Goal: Task Accomplishment & Management: Complete application form

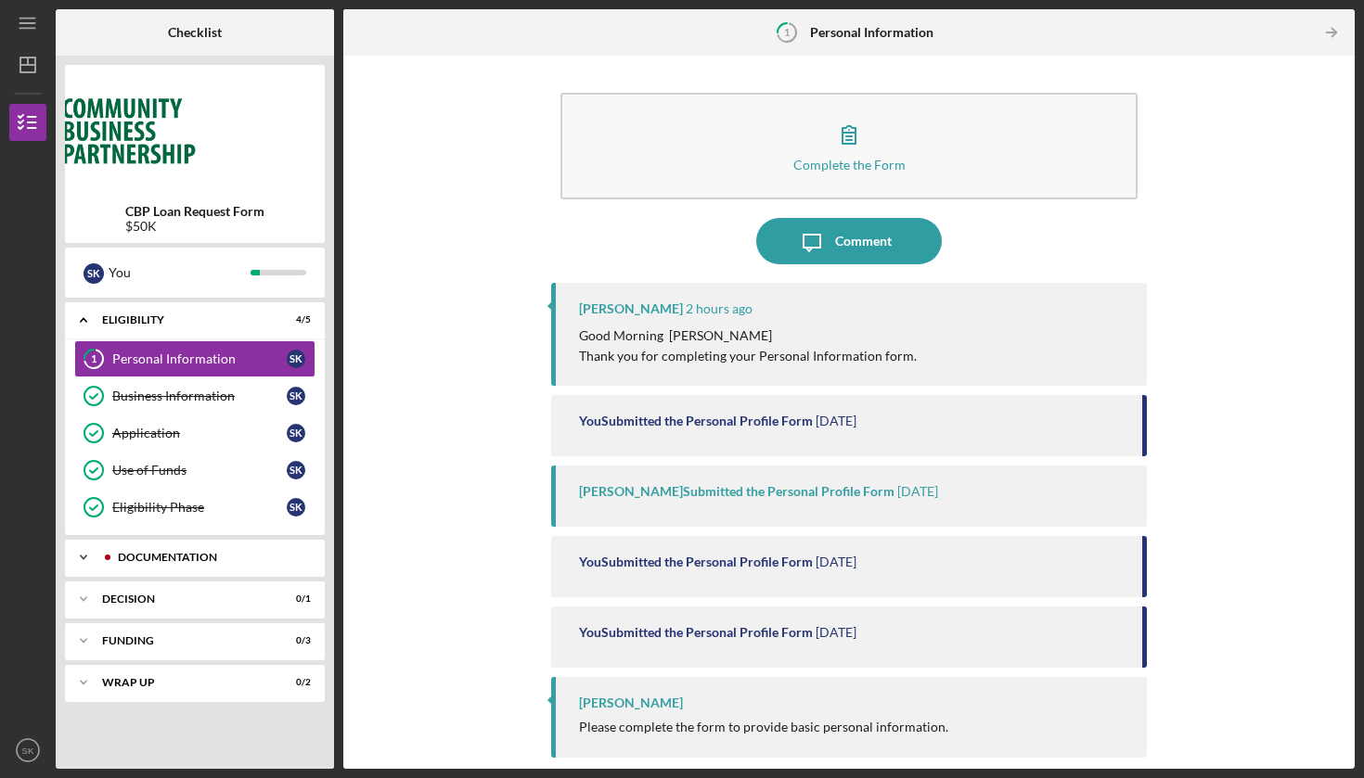
click at [170, 558] on div "Documentation" at bounding box center [210, 557] width 184 height 11
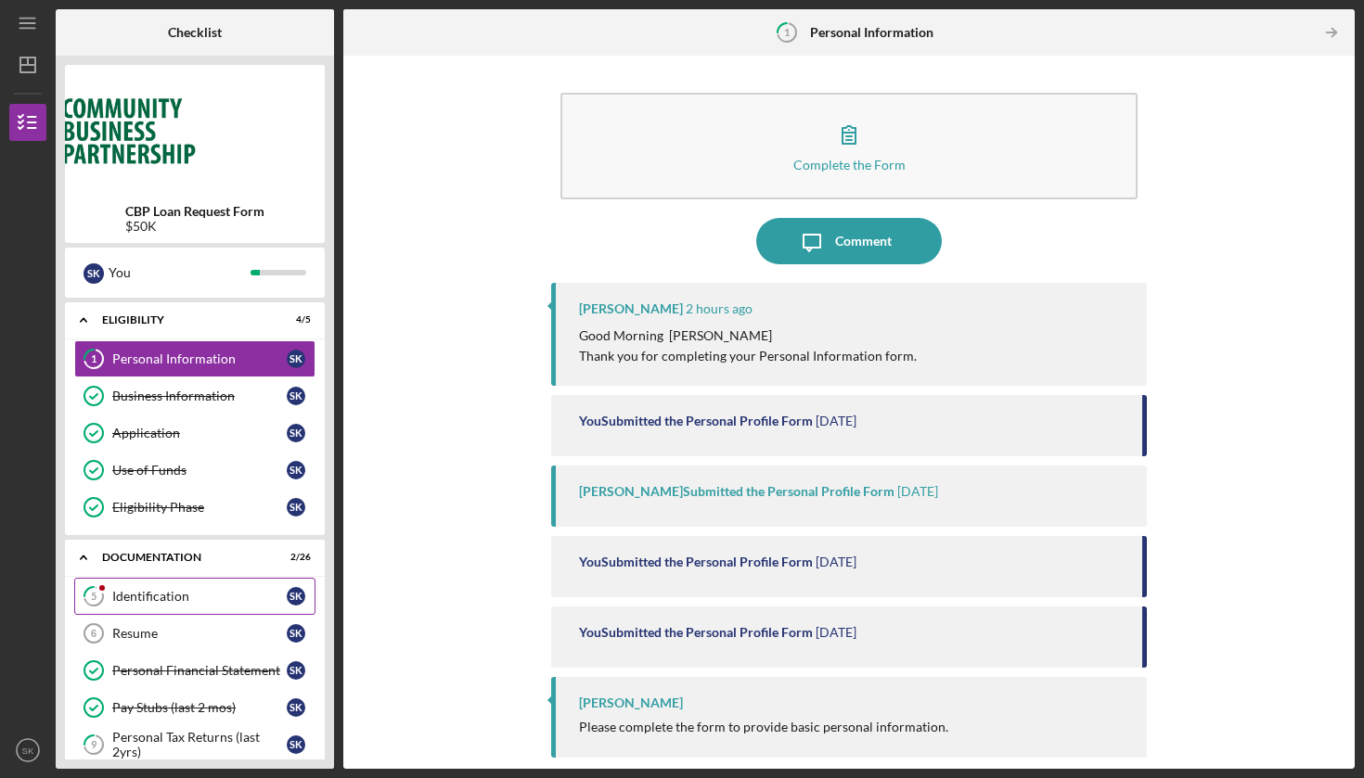
click at [186, 590] on div "Identification" at bounding box center [199, 596] width 174 height 15
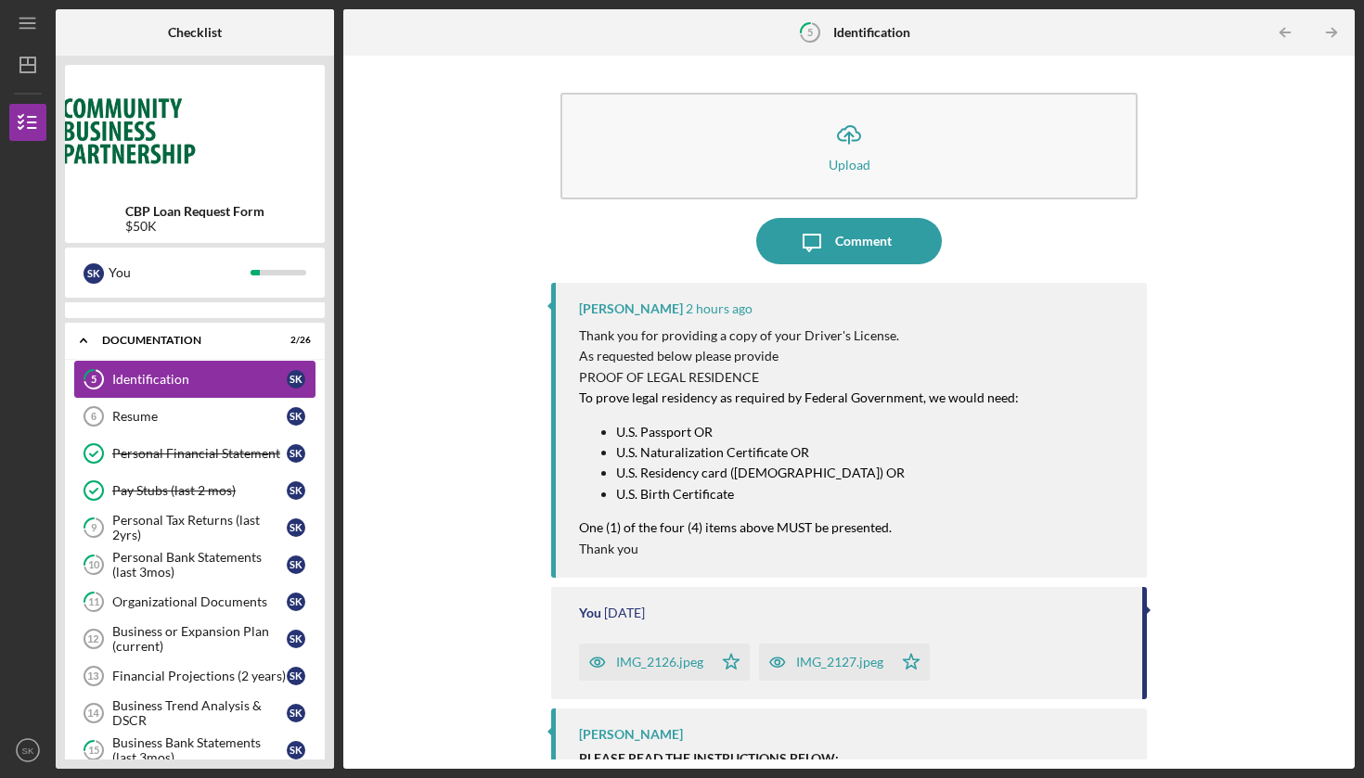
scroll to position [232, 0]
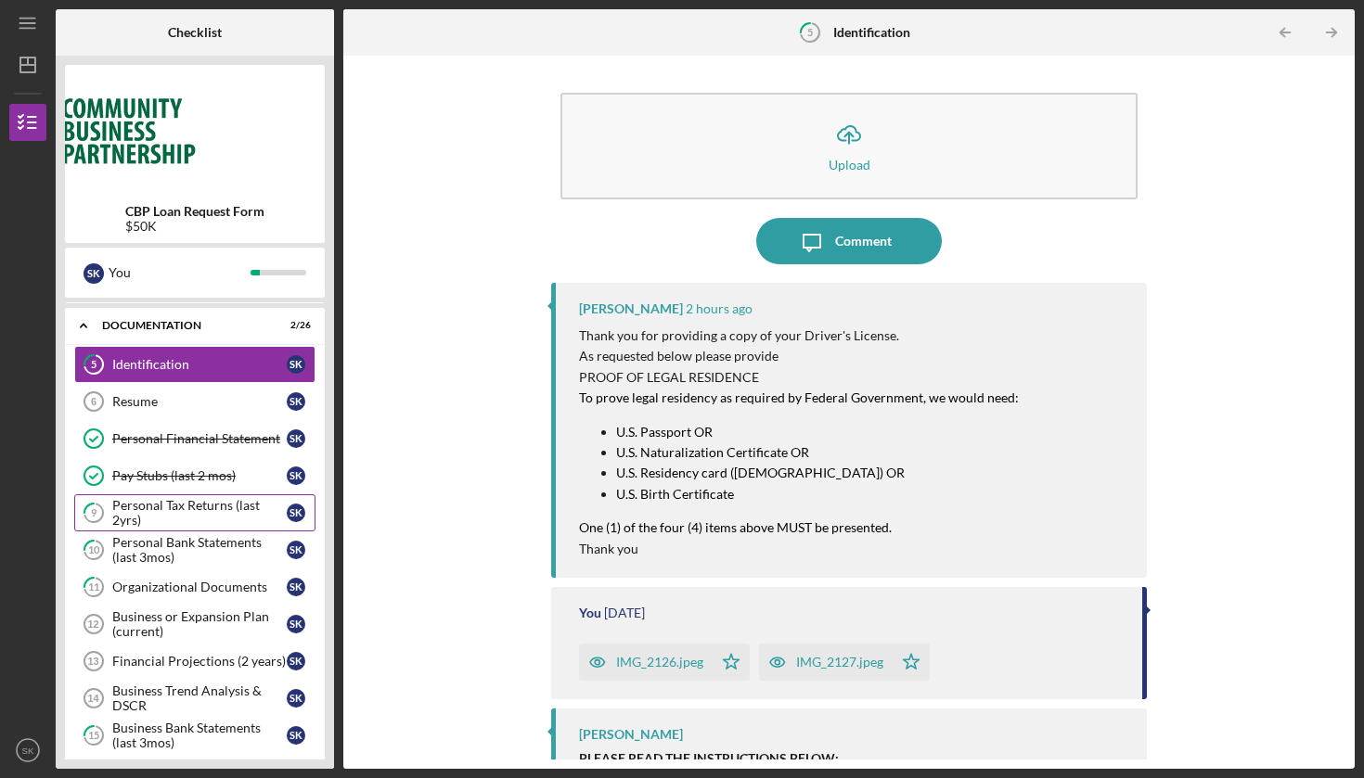
click at [197, 511] on div "Personal Tax Returns (last 2yrs)" at bounding box center [199, 513] width 174 height 30
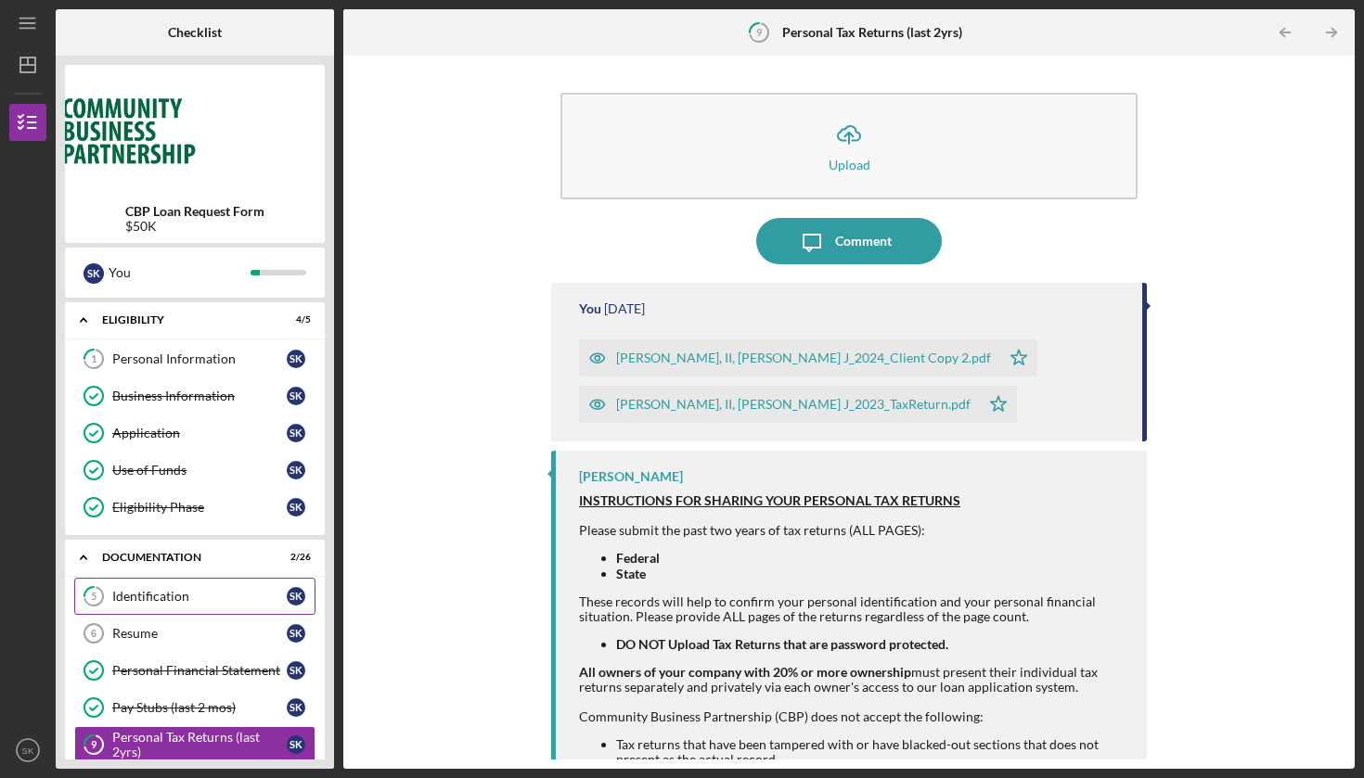
click at [197, 592] on div "Identification" at bounding box center [199, 596] width 174 height 15
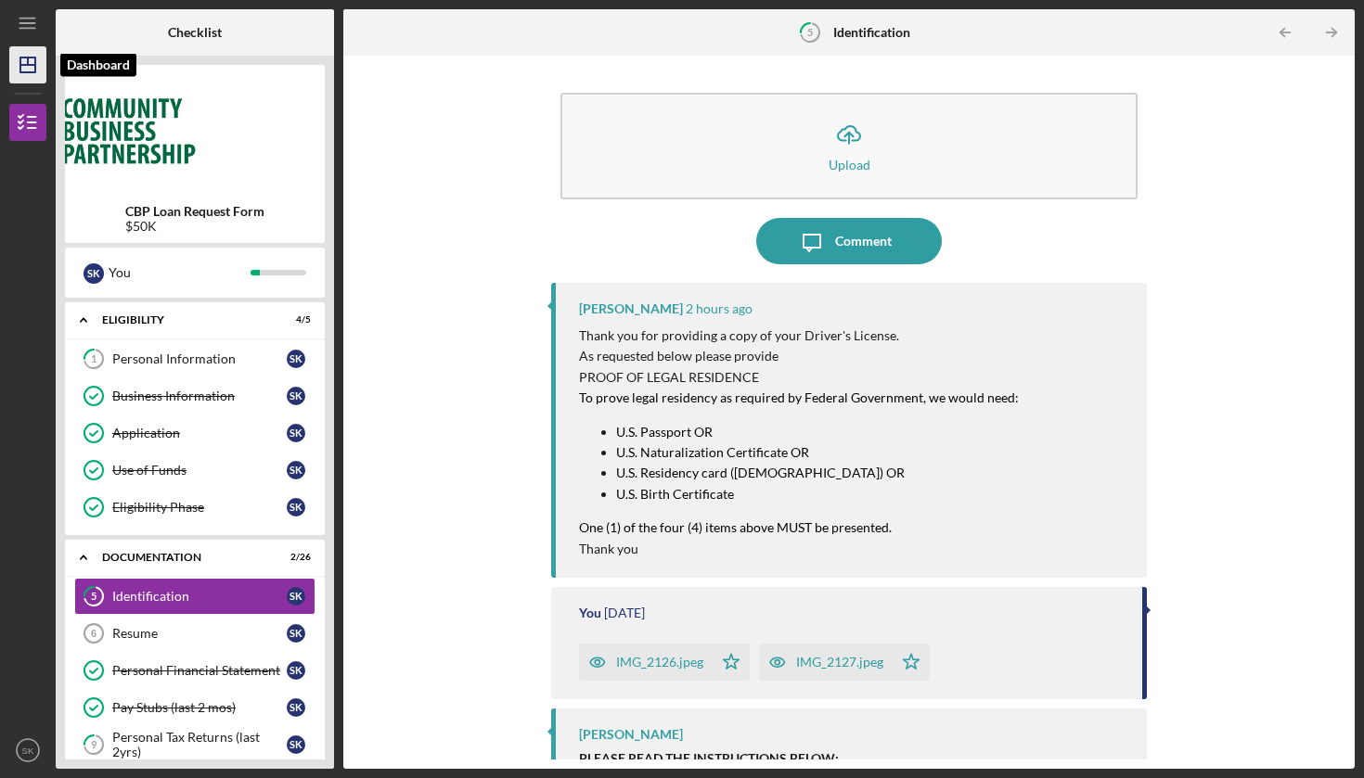
click at [30, 67] on icon "Icon/Dashboard" at bounding box center [28, 65] width 46 height 46
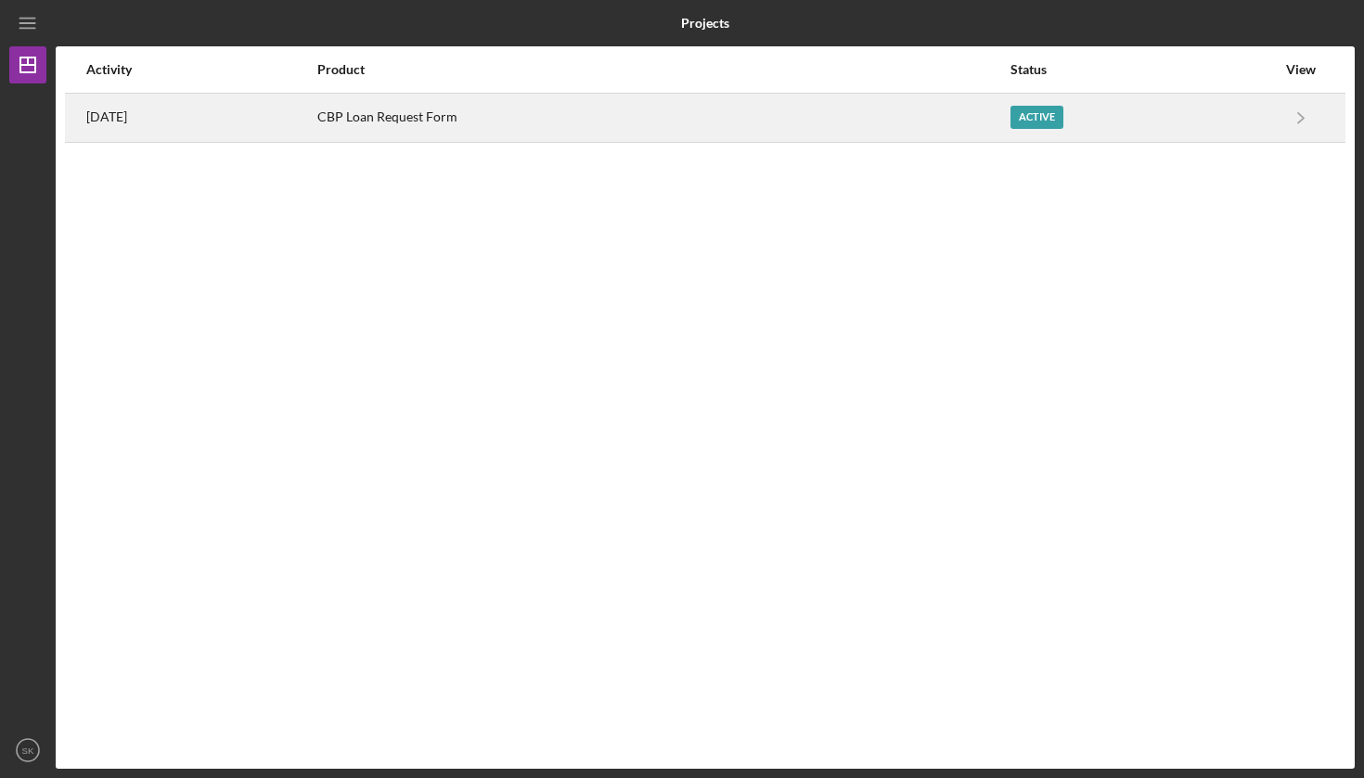
click at [359, 106] on div "CBP Loan Request Form" at bounding box center [662, 118] width 691 height 46
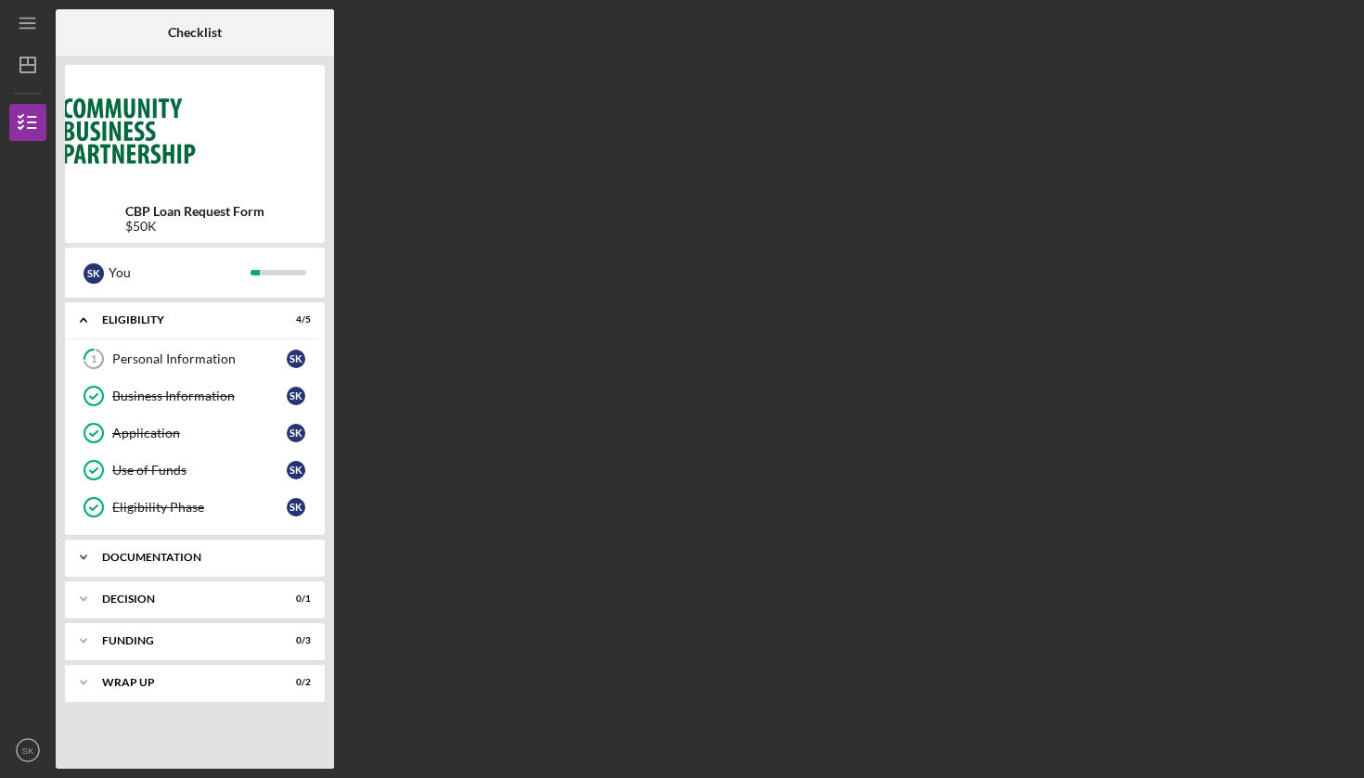
click at [215, 557] on div "Documentation" at bounding box center [201, 557] width 199 height 11
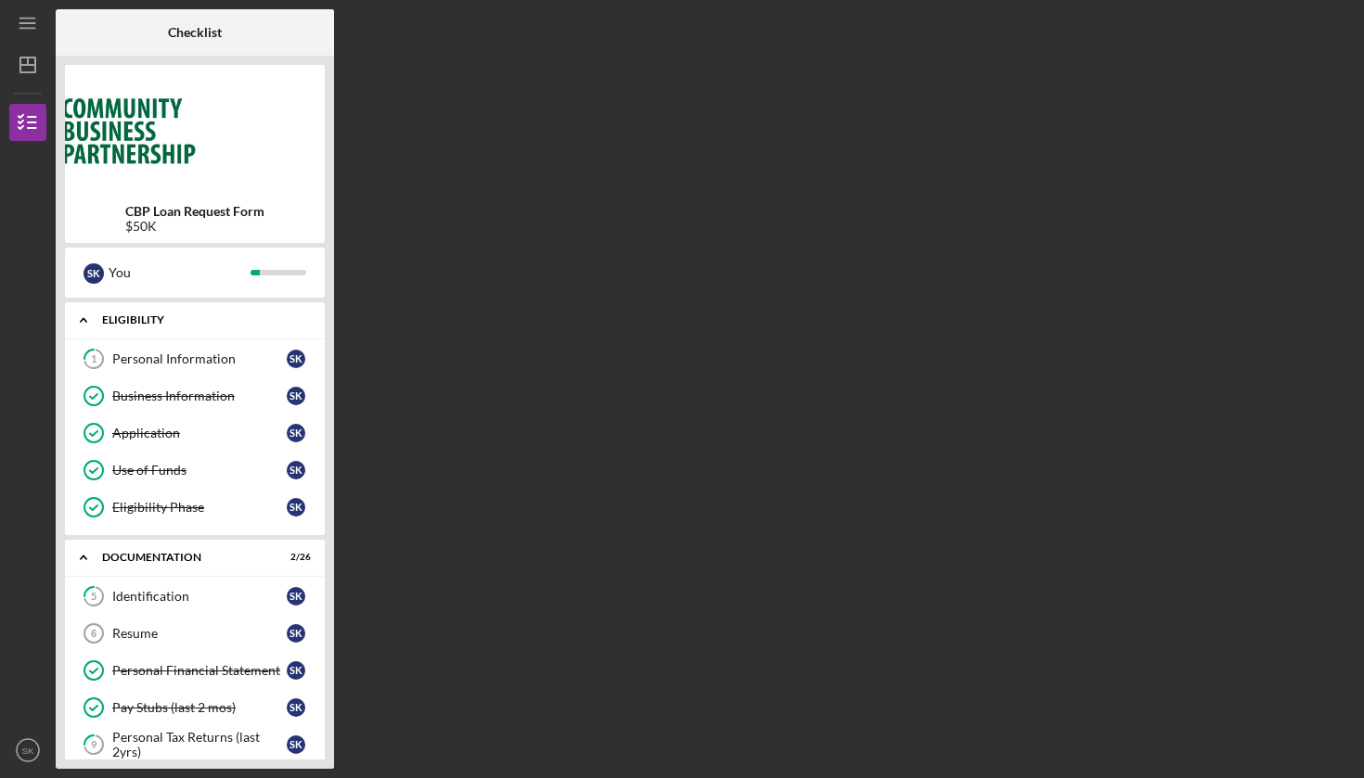
click at [216, 322] on div "Eligibility" at bounding box center [201, 320] width 199 height 11
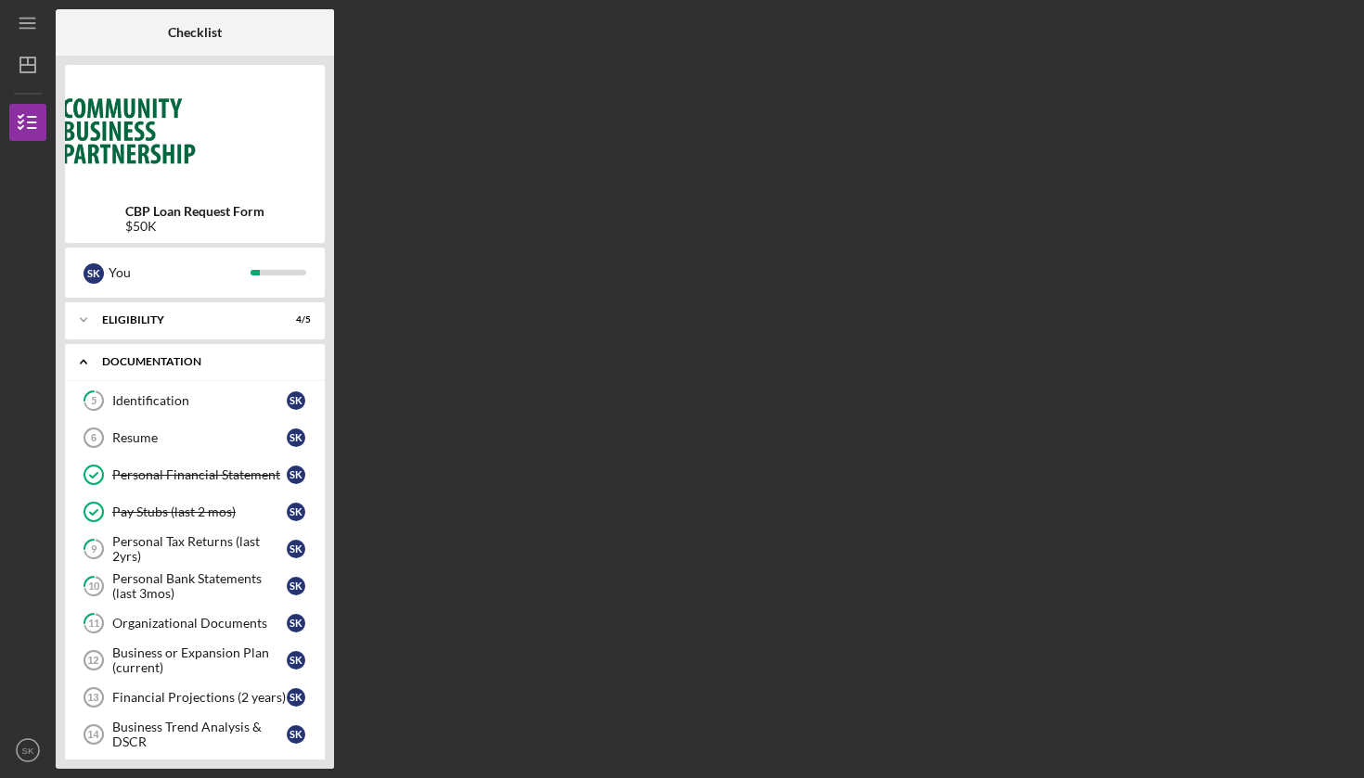
click at [206, 358] on div "Documentation" at bounding box center [201, 361] width 199 height 11
